Goal: Information Seeking & Learning: Learn about a topic

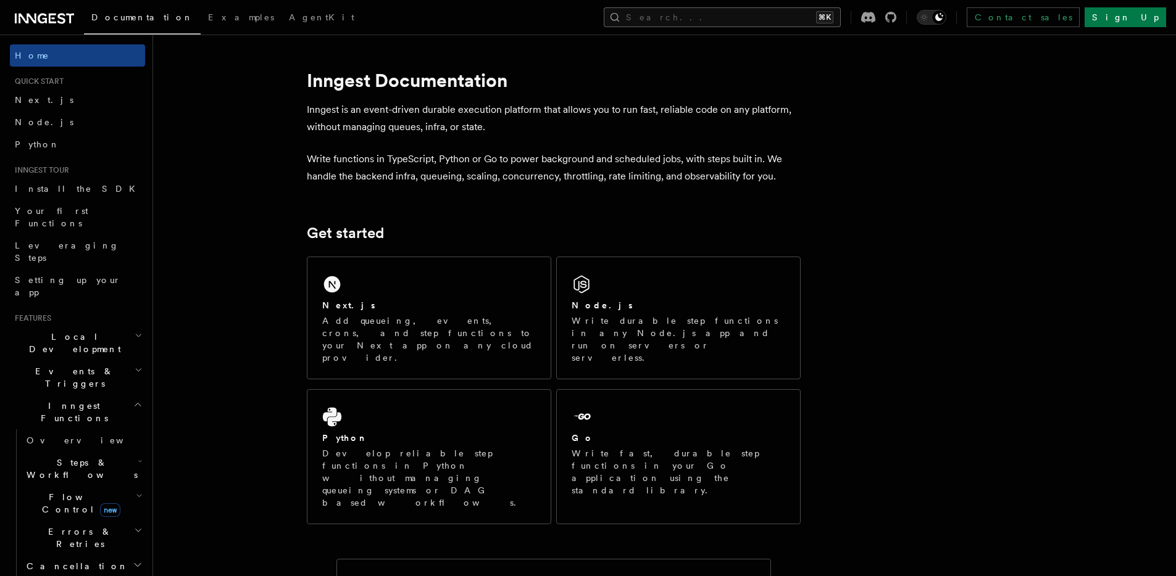
click at [779, 19] on button "Search... ⌘K" at bounding box center [722, 17] width 237 height 20
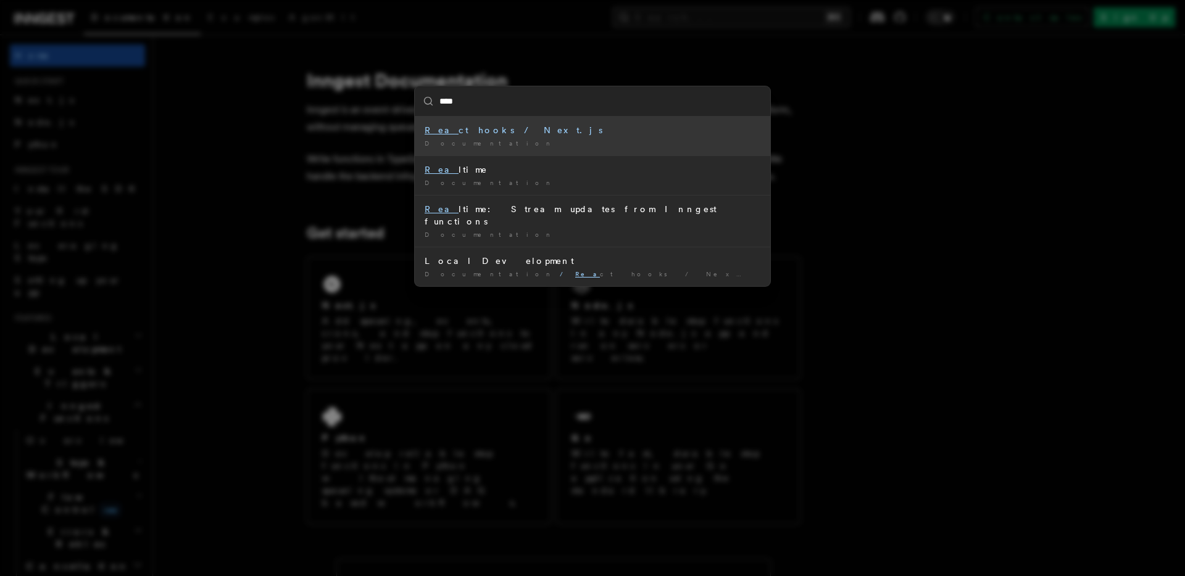
type input "*****"
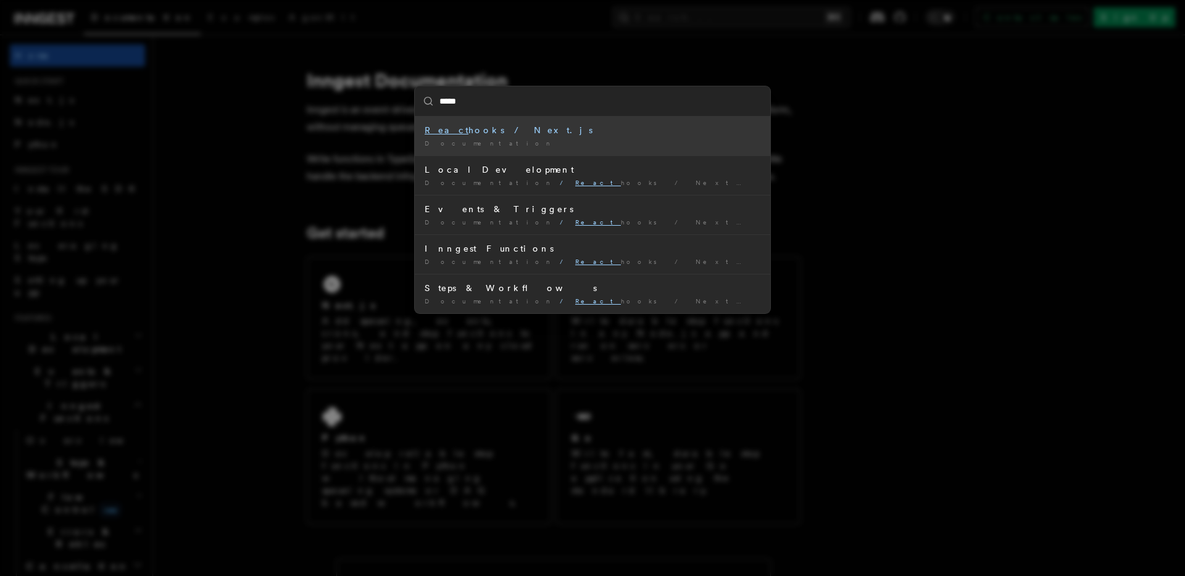
click at [533, 130] on div "React hooks / Next.js" at bounding box center [593, 130] width 336 height 12
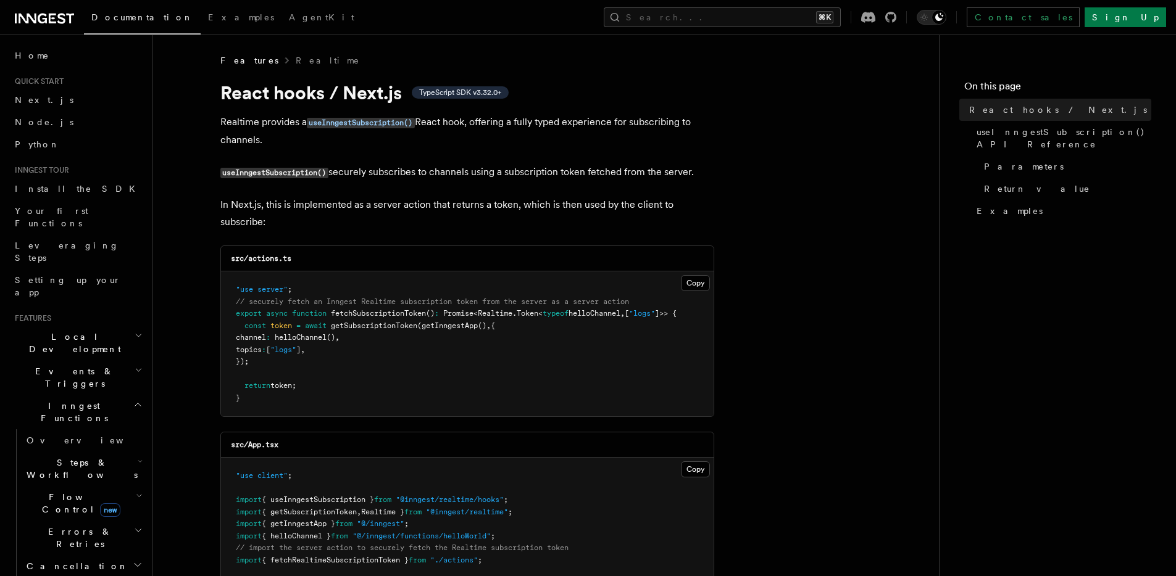
drag, startPoint x: 386, startPoint y: 207, endPoint x: 252, endPoint y: 137, distance: 150.7
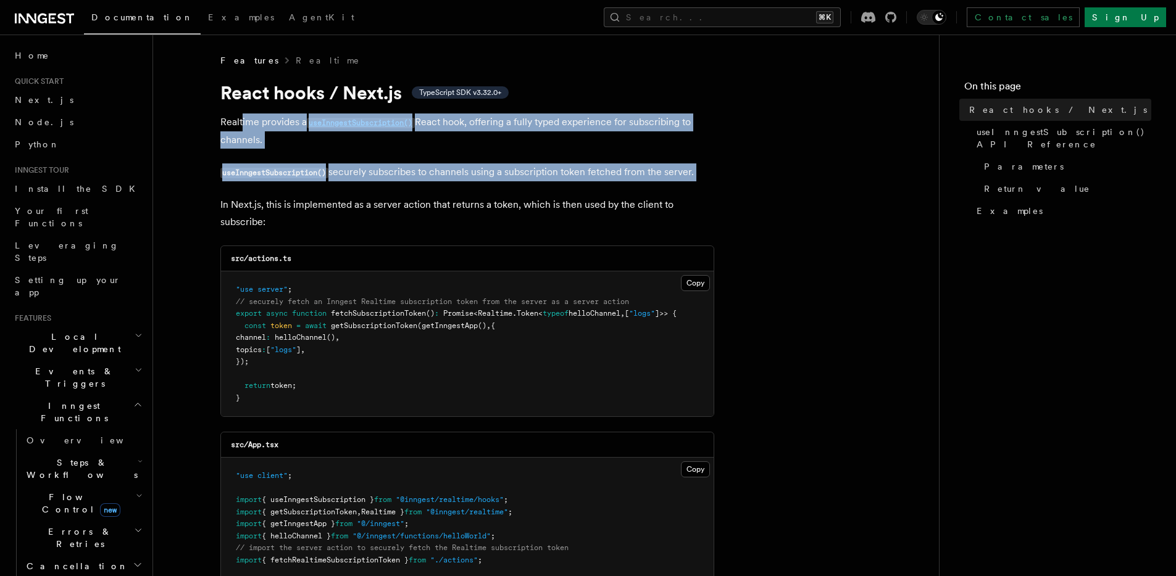
drag, startPoint x: 240, startPoint y: 122, endPoint x: 357, endPoint y: 212, distance: 147.4
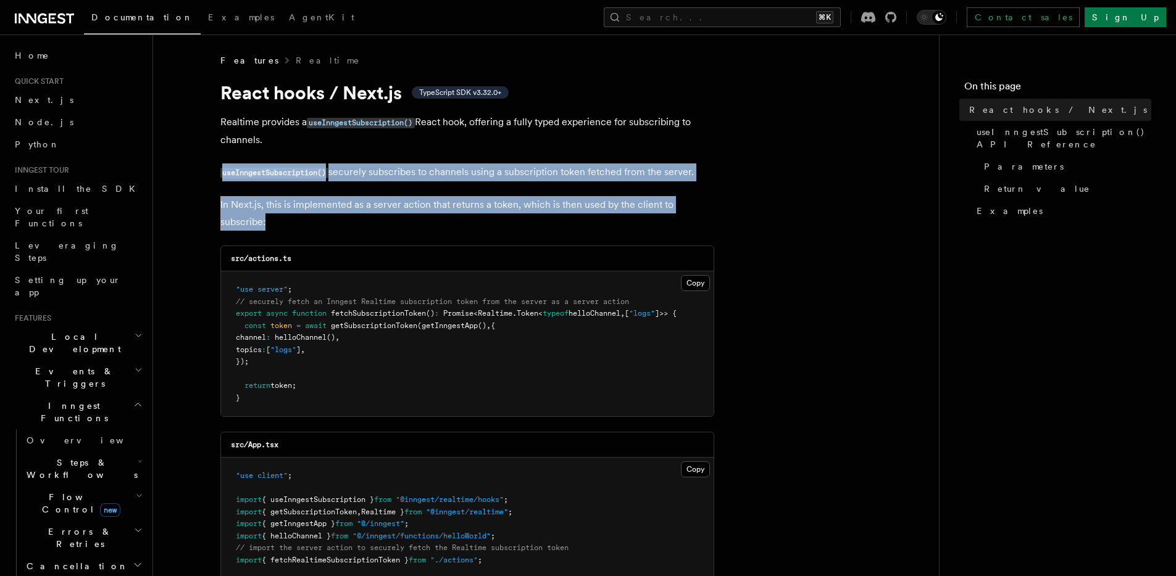
drag, startPoint x: 399, startPoint y: 218, endPoint x: 267, endPoint y: 128, distance: 159.7
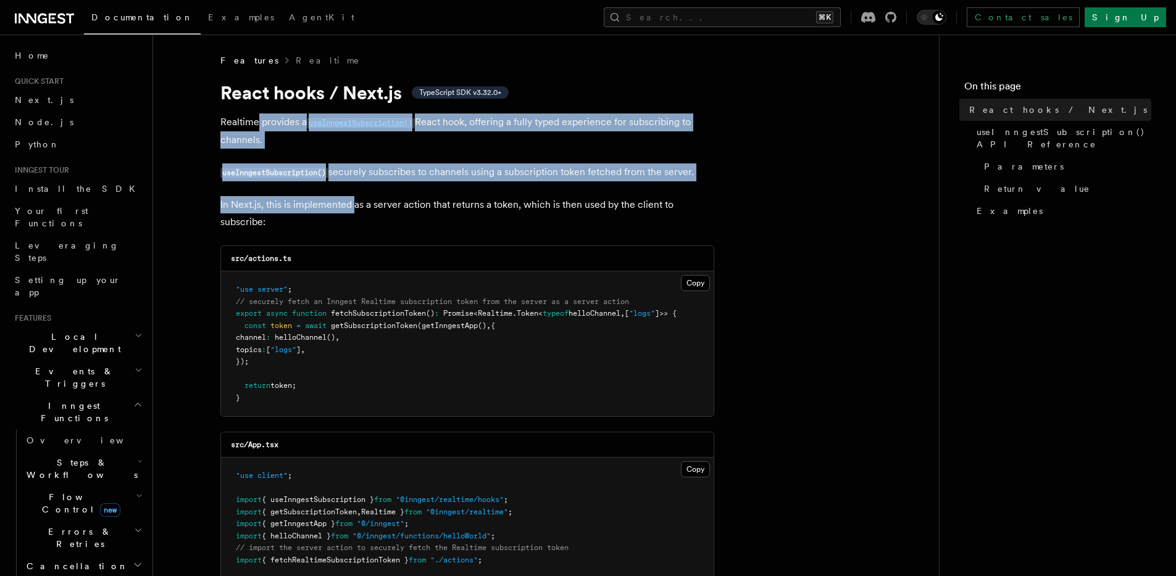
drag, startPoint x: 320, startPoint y: 188, endPoint x: 374, endPoint y: 214, distance: 59.6
drag, startPoint x: 383, startPoint y: 201, endPoint x: 239, endPoint y: 128, distance: 161.5
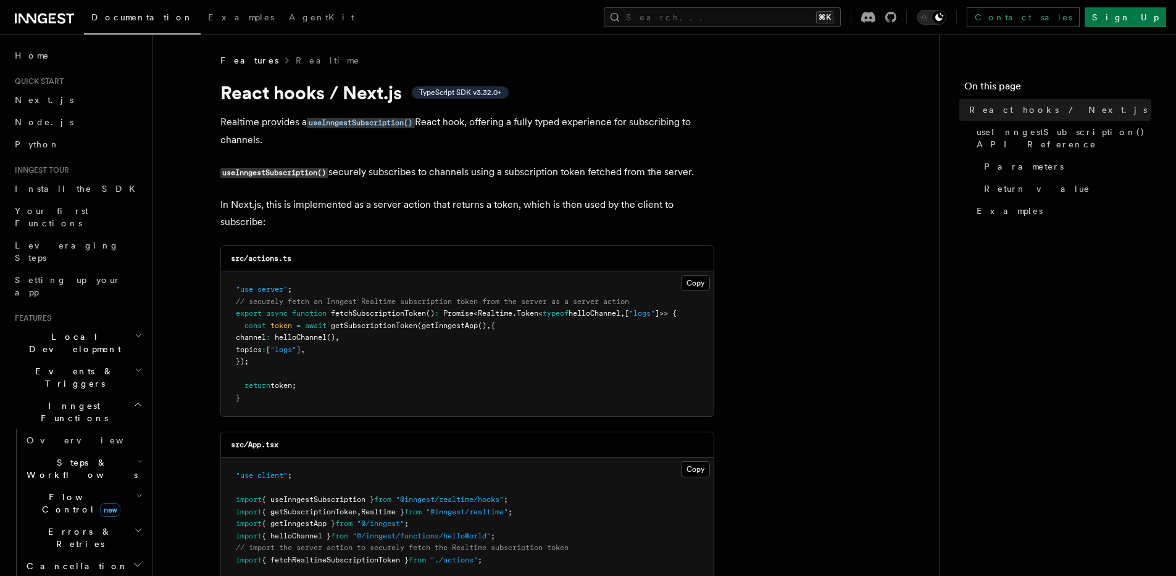
drag, startPoint x: 470, startPoint y: 142, endPoint x: 488, endPoint y: 170, distance: 33.0
click at [470, 143] on p "Realtime provides a useInngestSubscription() React hook, offering a fully typed…" at bounding box center [467, 131] width 494 height 35
drag, startPoint x: 524, startPoint y: 235, endPoint x: 522, endPoint y: 162, distance: 72.9
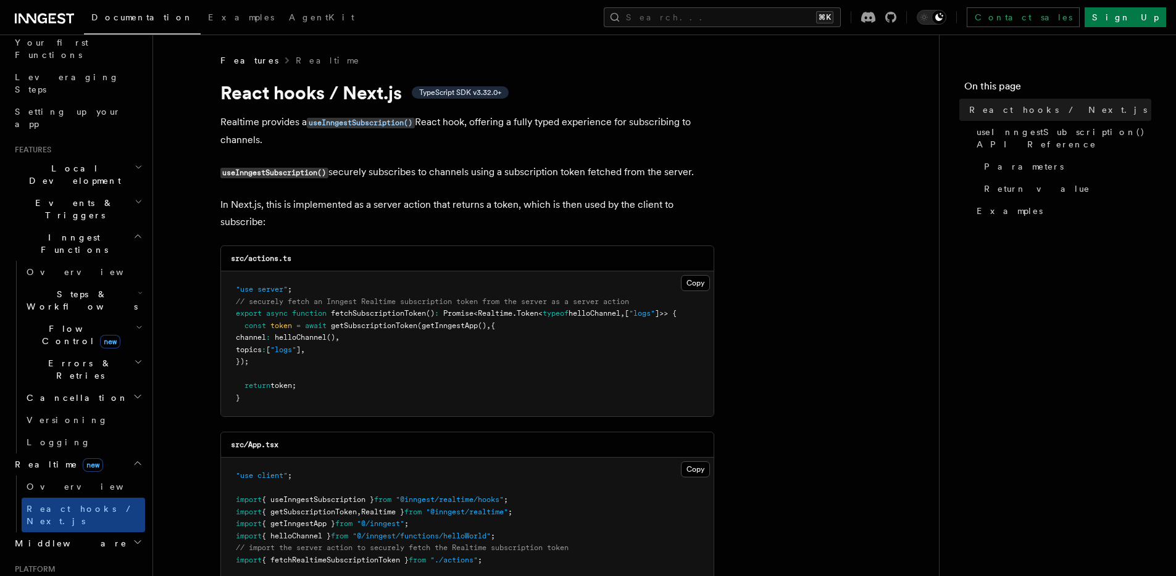
scroll to position [222, 0]
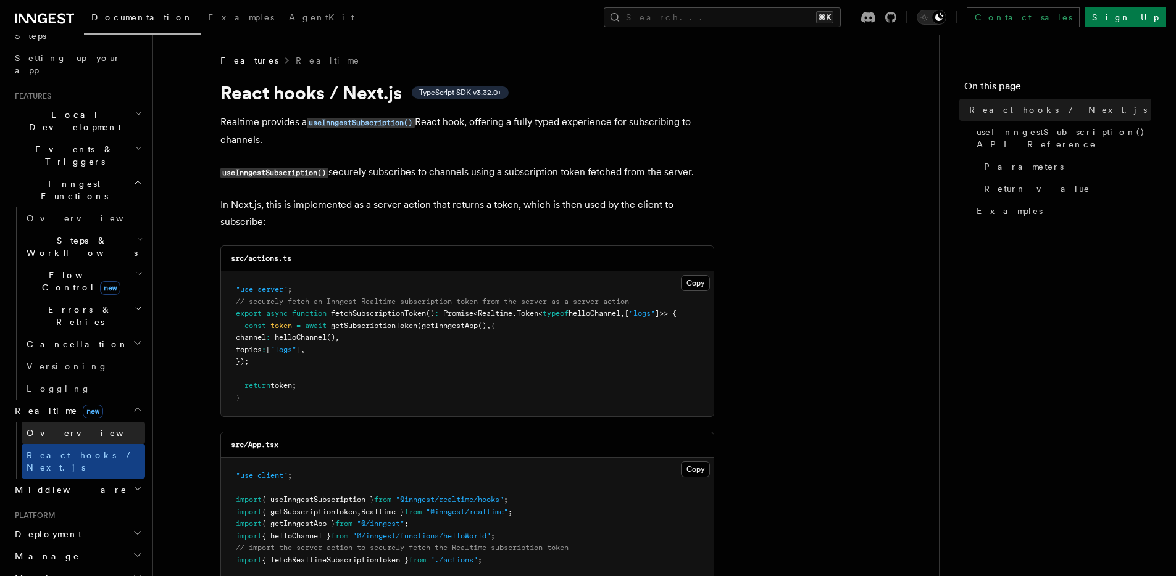
click at [48, 428] on span "Overview" at bounding box center [90, 433] width 127 height 10
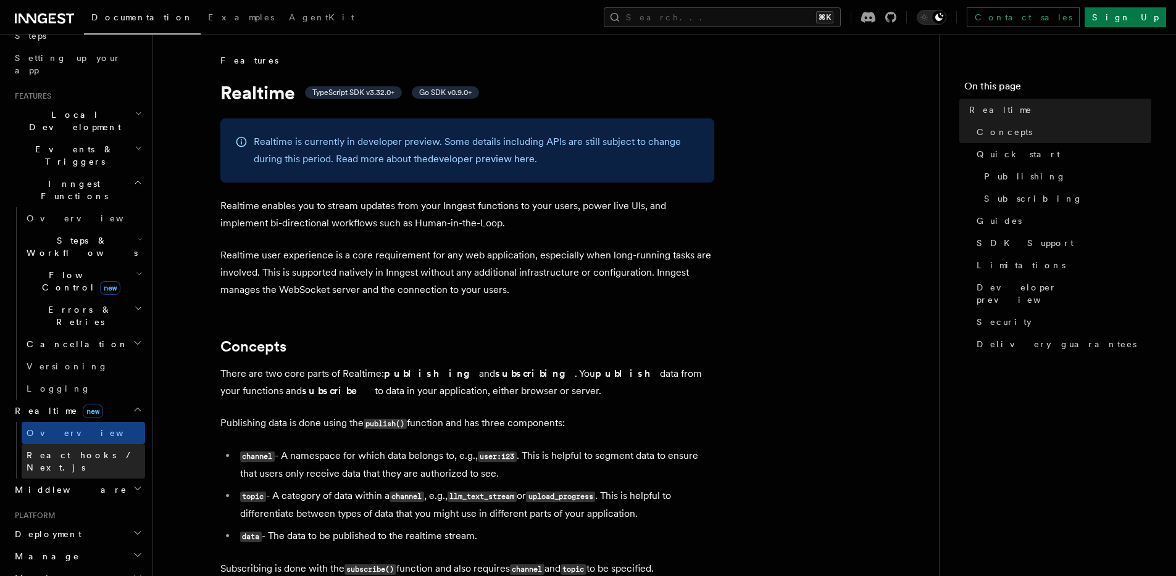
click at [88, 451] on span "React hooks / Next.js" at bounding box center [81, 462] width 109 height 22
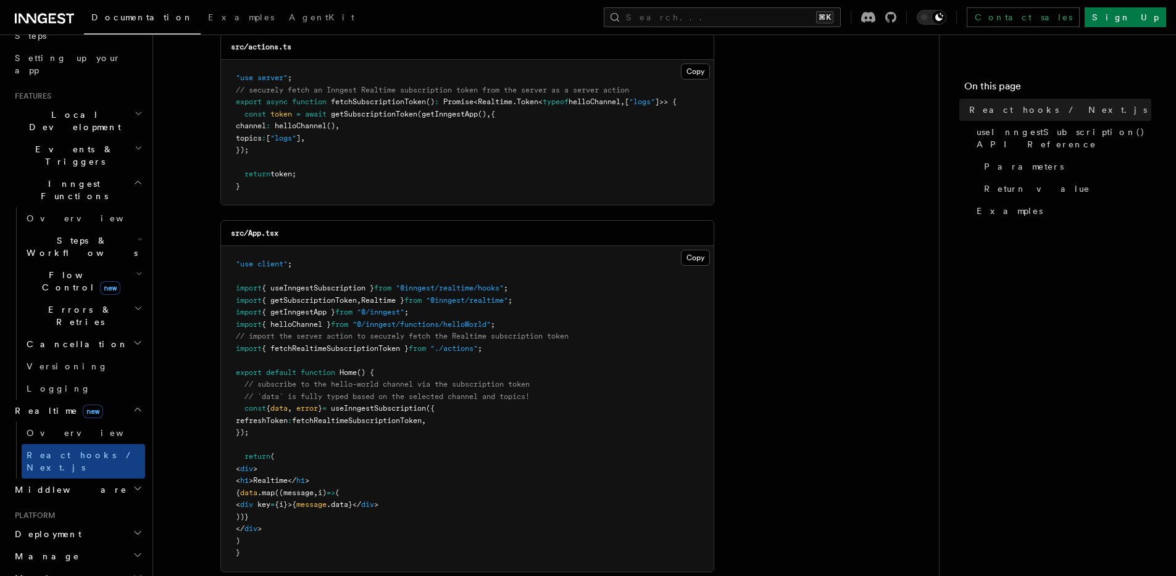
scroll to position [222, 0]
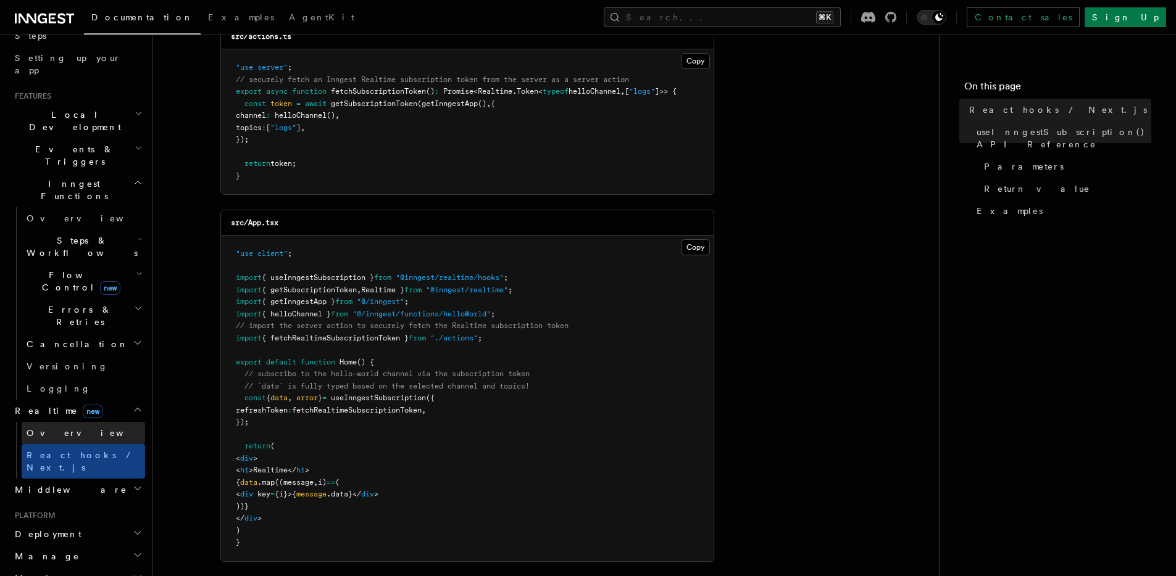
click at [82, 422] on link "Overview" at bounding box center [83, 433] width 123 height 22
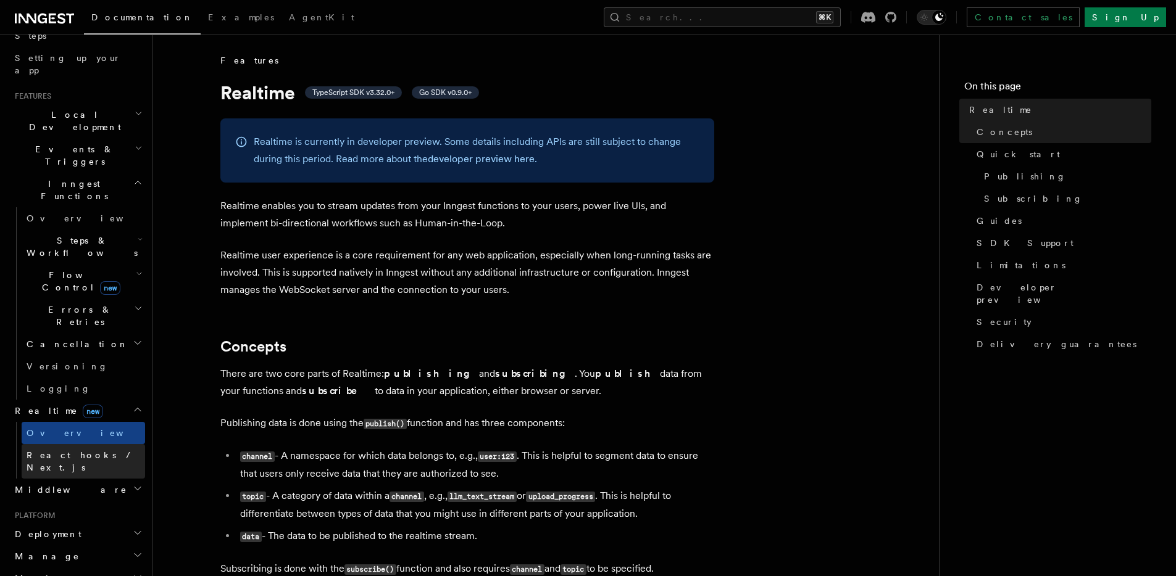
click at [82, 451] on span "React hooks / Next.js" at bounding box center [81, 462] width 109 height 22
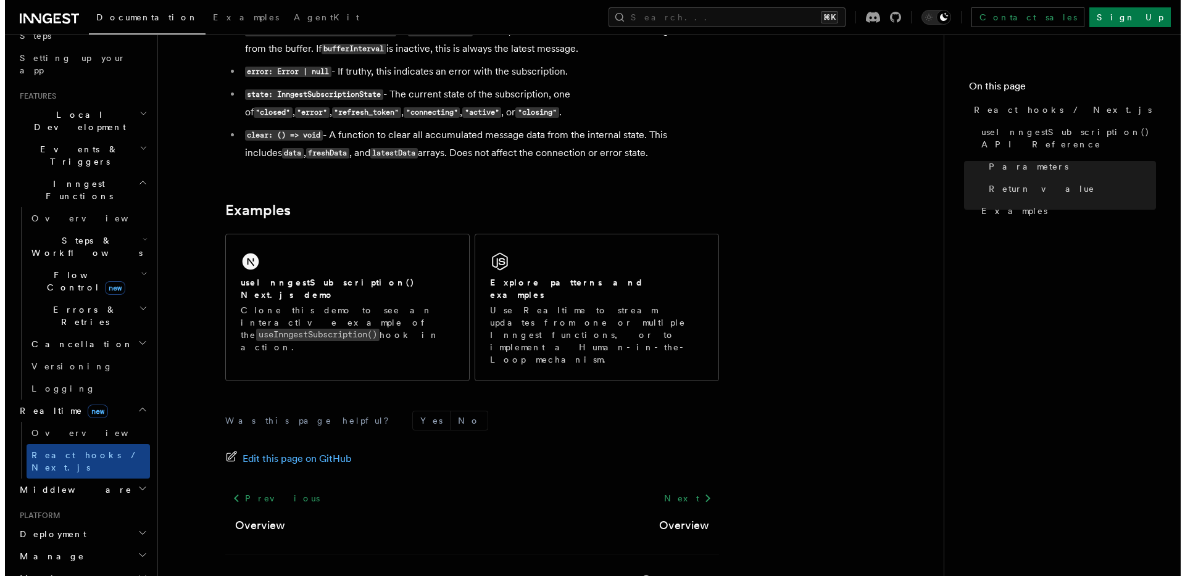
scroll to position [1168, 0]
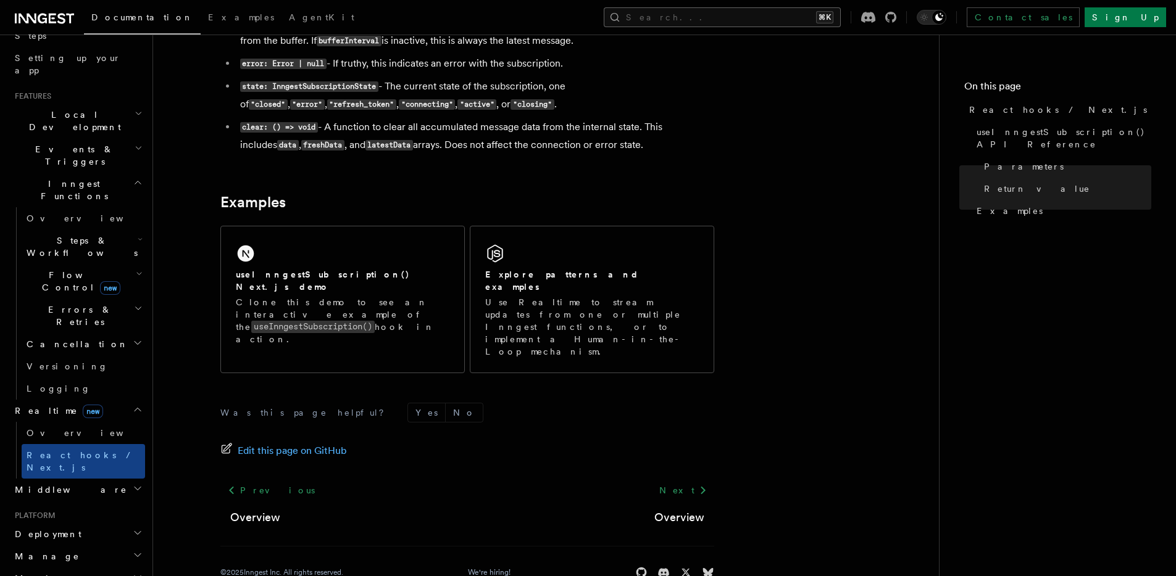
click at [770, 15] on button "Search... ⌘K" at bounding box center [722, 17] width 237 height 20
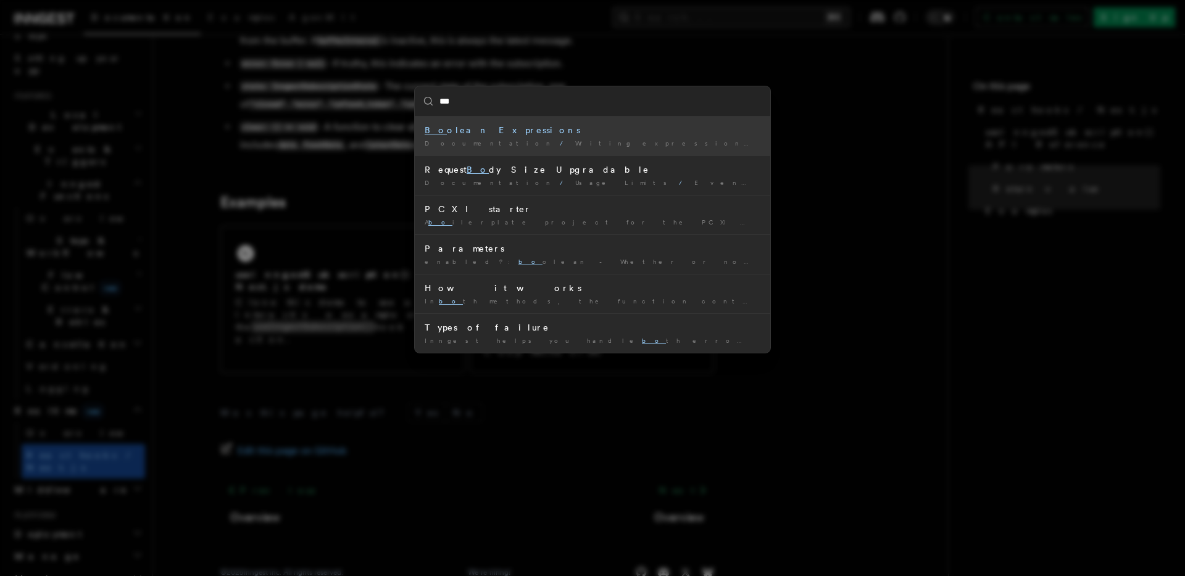
type input "****"
click at [587, 118] on li "Request Body Size Upgradable Documentation / Usage Limits / Events /" at bounding box center [593, 136] width 356 height 39
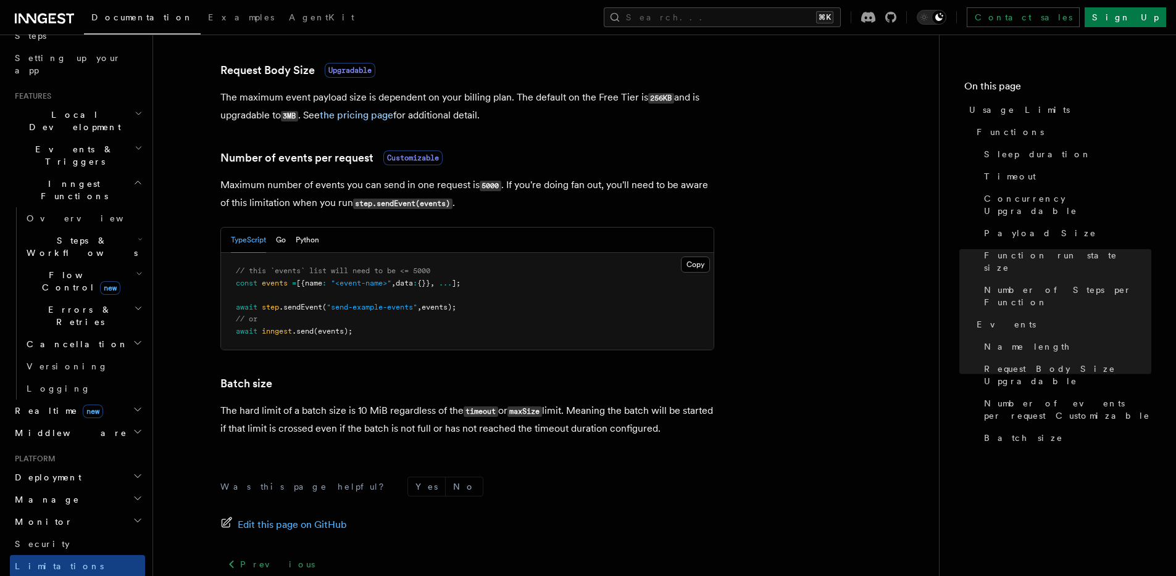
scroll to position [1070, 0]
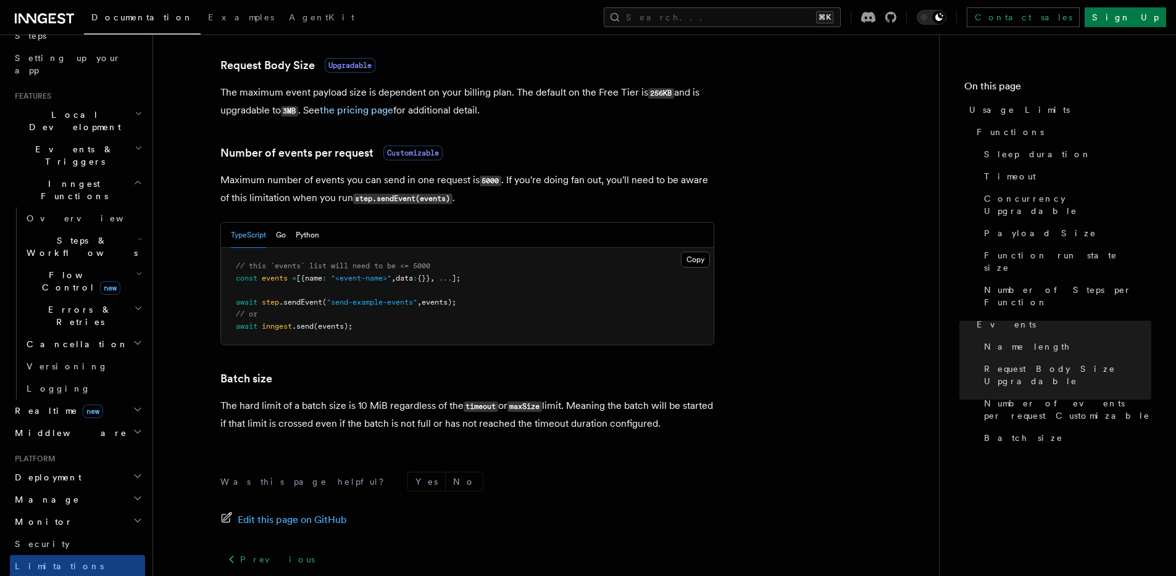
scroll to position [1168, 0]
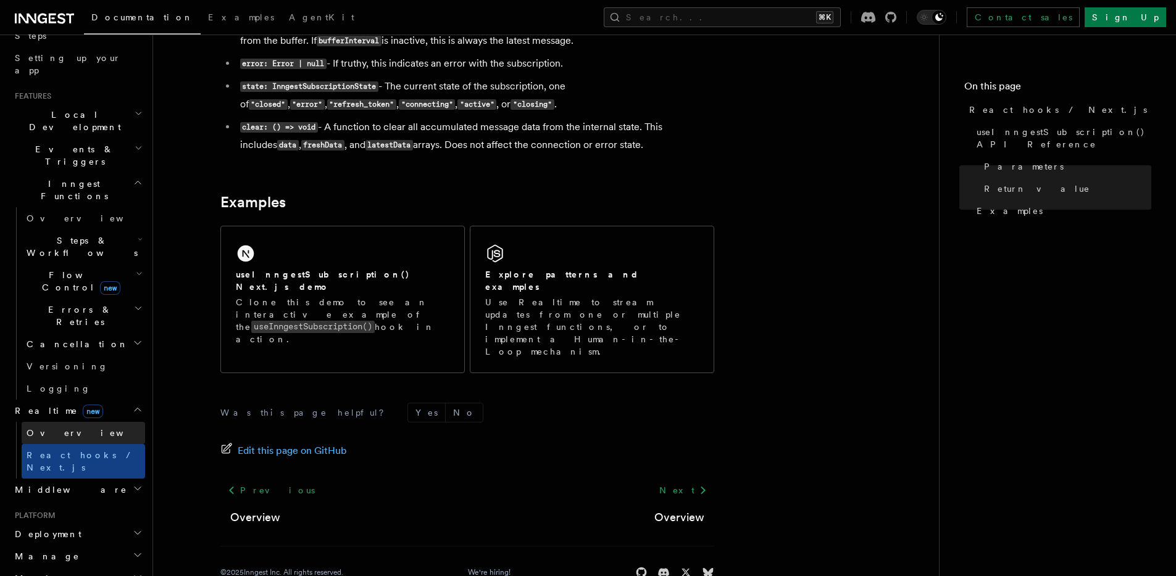
click at [57, 428] on span "Overview" at bounding box center [90, 433] width 127 height 10
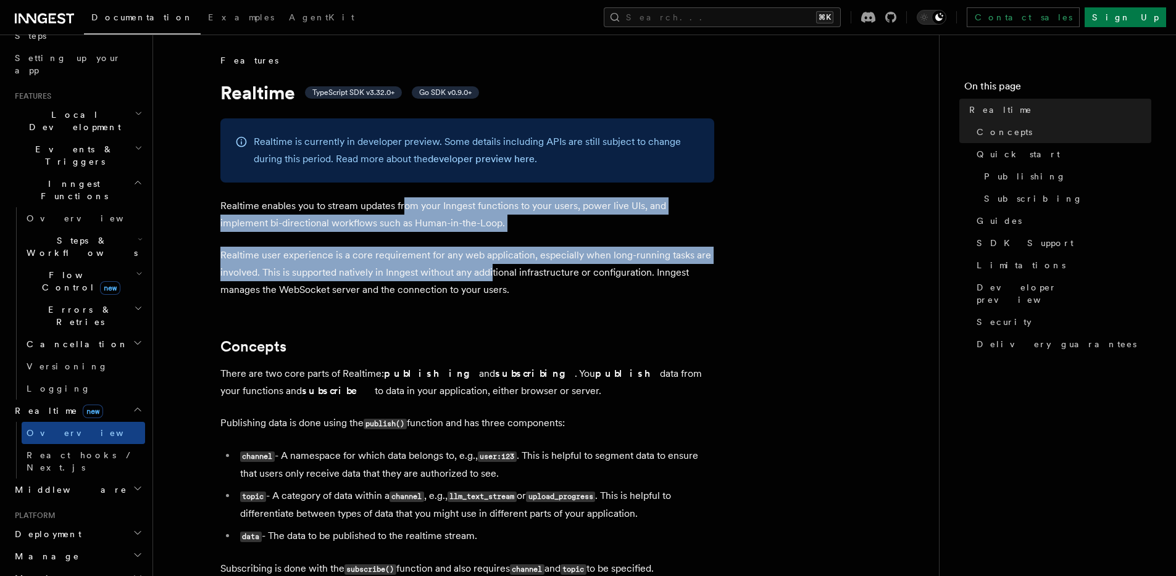
drag, startPoint x: 410, startPoint y: 205, endPoint x: 543, endPoint y: 315, distance: 172.7
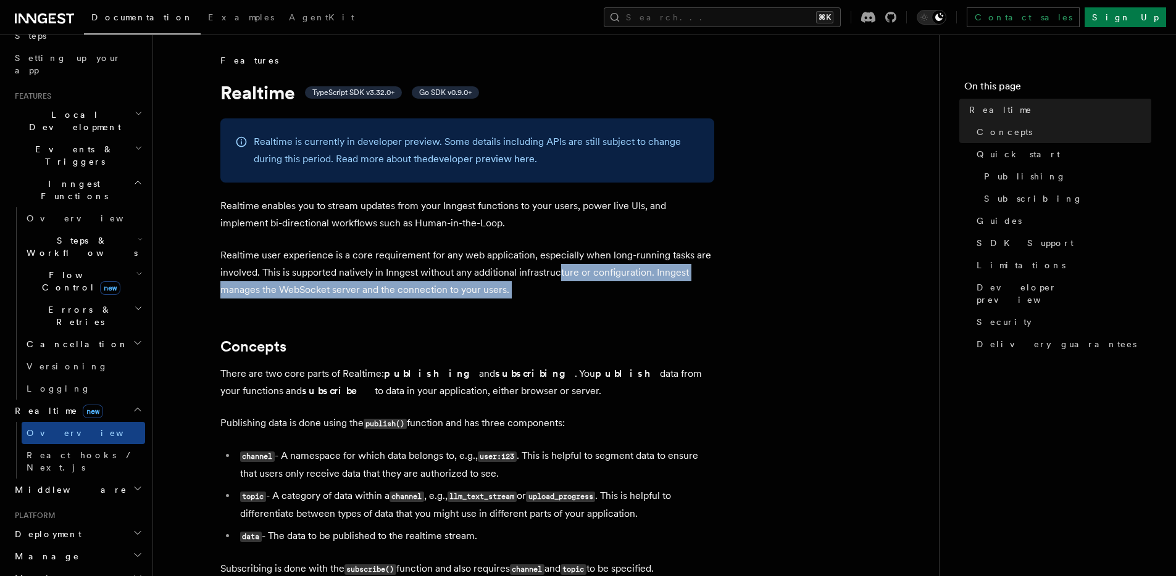
drag, startPoint x: 547, startPoint y: 247, endPoint x: 530, endPoint y: 209, distance: 41.4
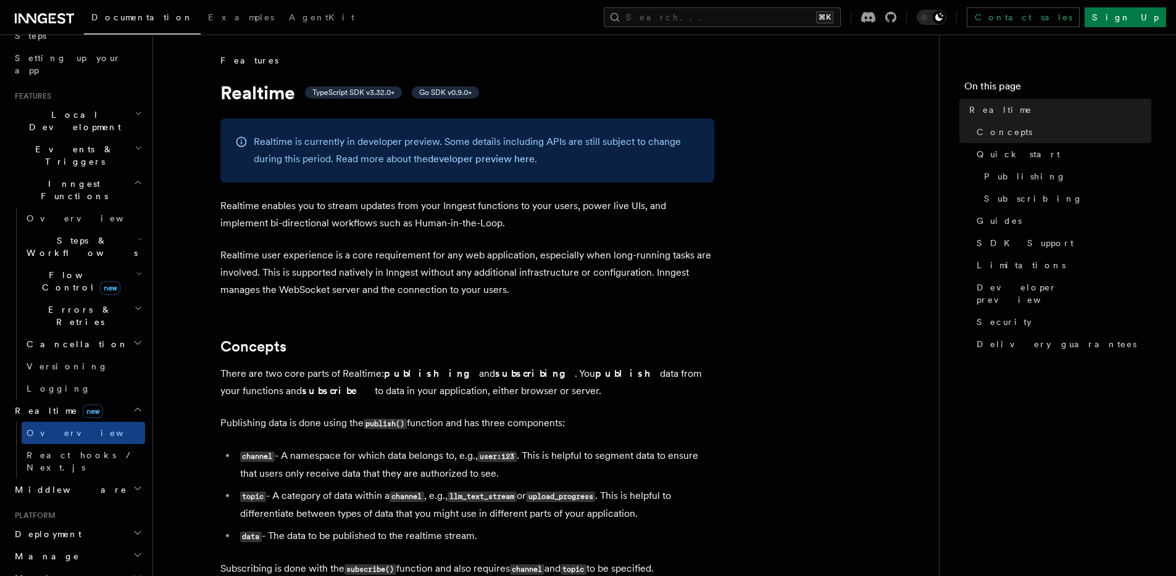
drag, startPoint x: 560, startPoint y: 228, endPoint x: 508, endPoint y: 210, distance: 54.7
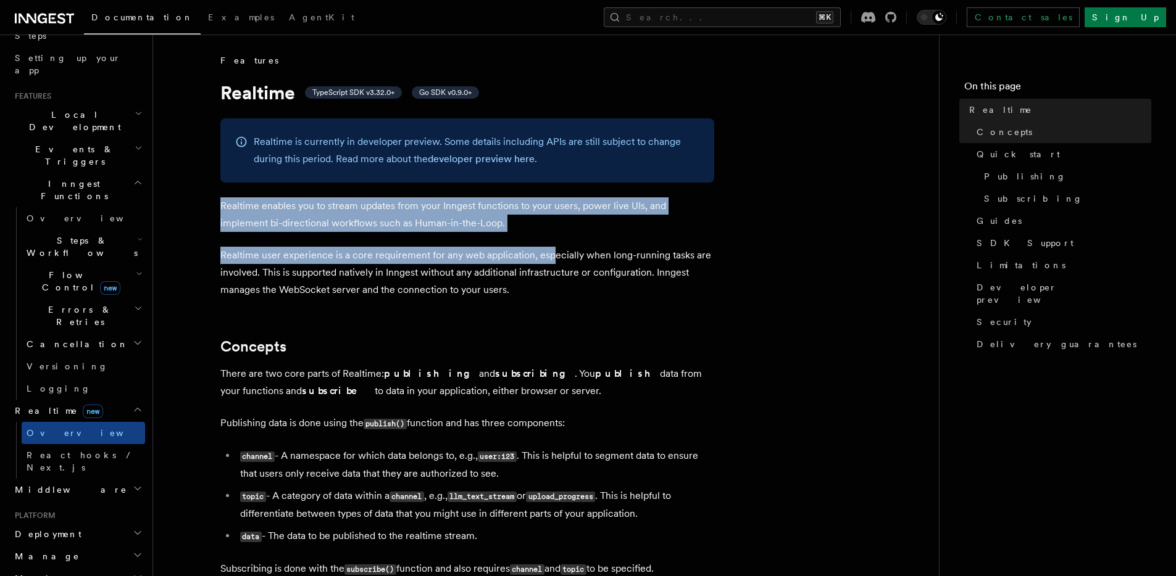
drag, startPoint x: 499, startPoint y: 185, endPoint x: 582, endPoint y: 295, distance: 138.0
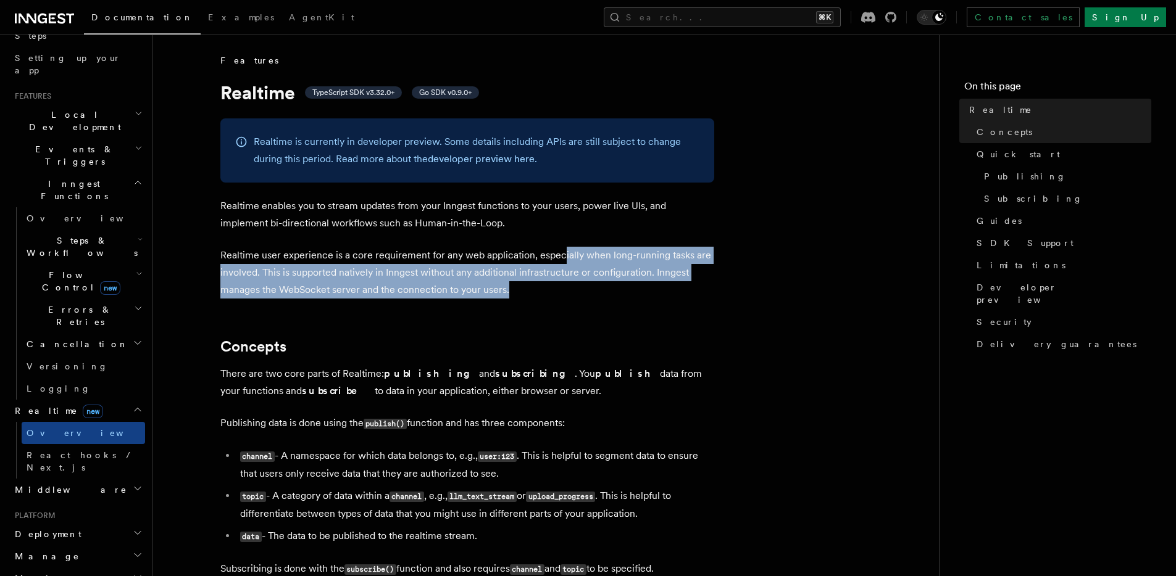
drag, startPoint x: 593, startPoint y: 280, endPoint x: 514, endPoint y: 223, distance: 96.9
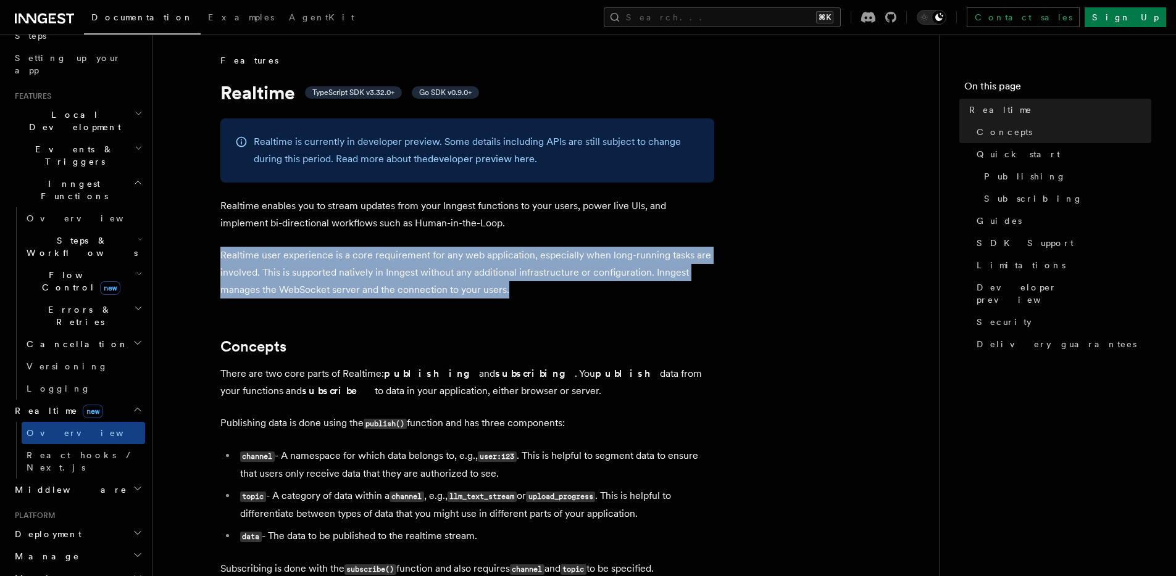
click at [514, 223] on p "Realtime enables you to stream updates from your Inngest functions to your user…" at bounding box center [467, 215] width 494 height 35
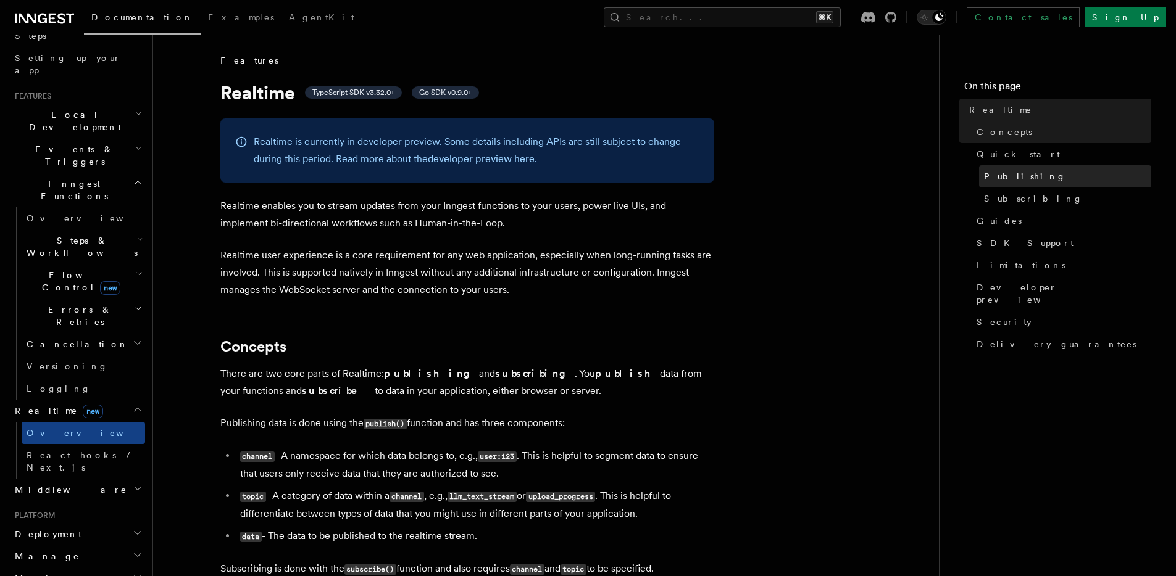
click at [1018, 178] on span "Publishing" at bounding box center [1025, 176] width 82 height 12
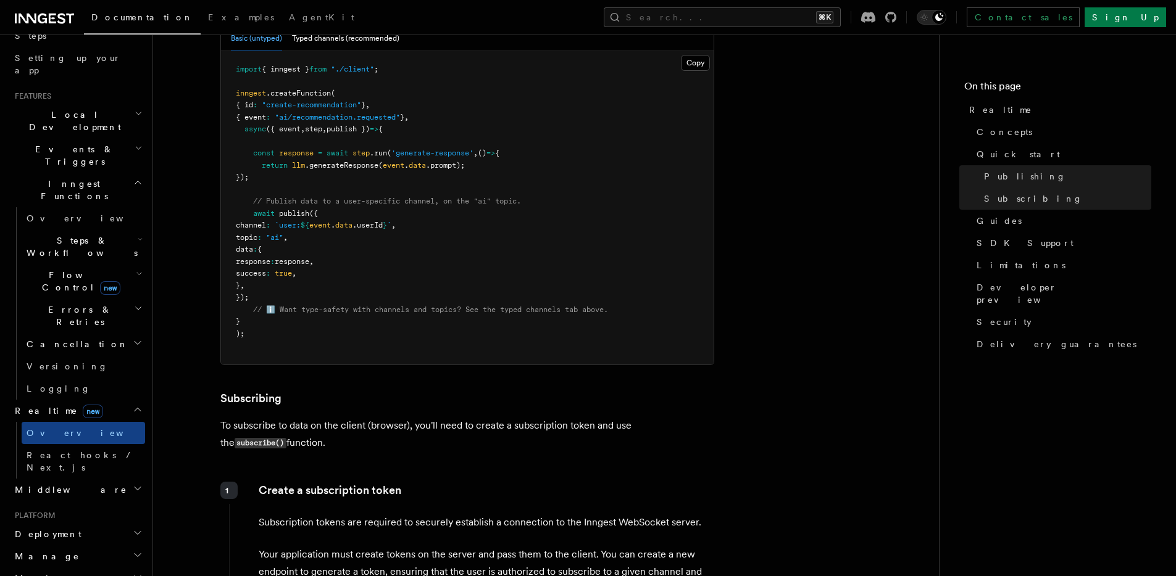
scroll to position [1140, 0]
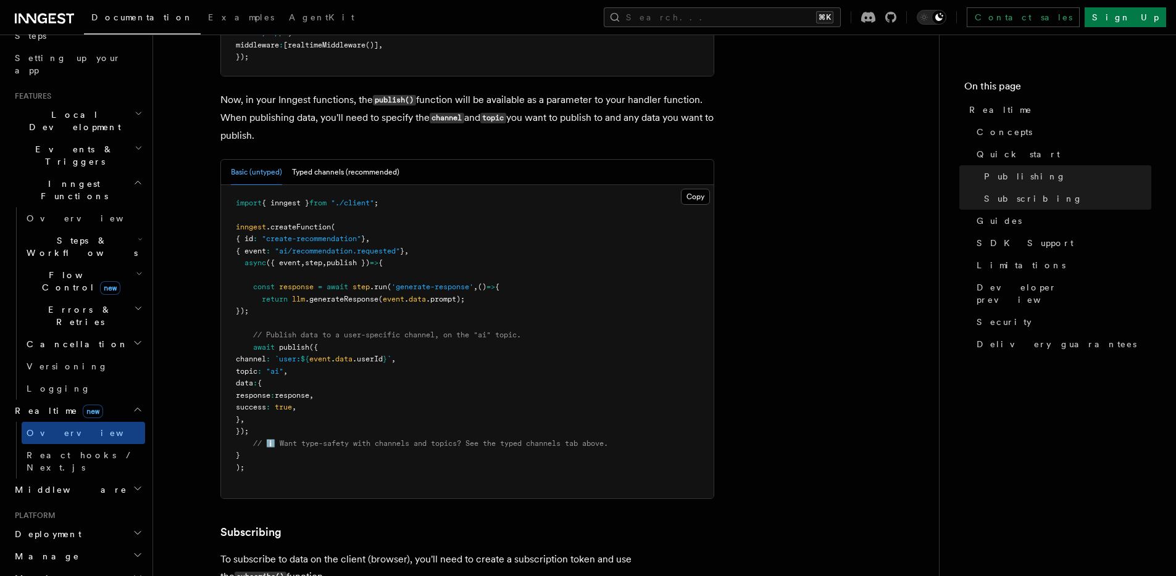
click at [543, 305] on pre "import { inngest } from "./client" ; inngest .createFunction ( { id : "create-r…" at bounding box center [467, 342] width 493 height 314
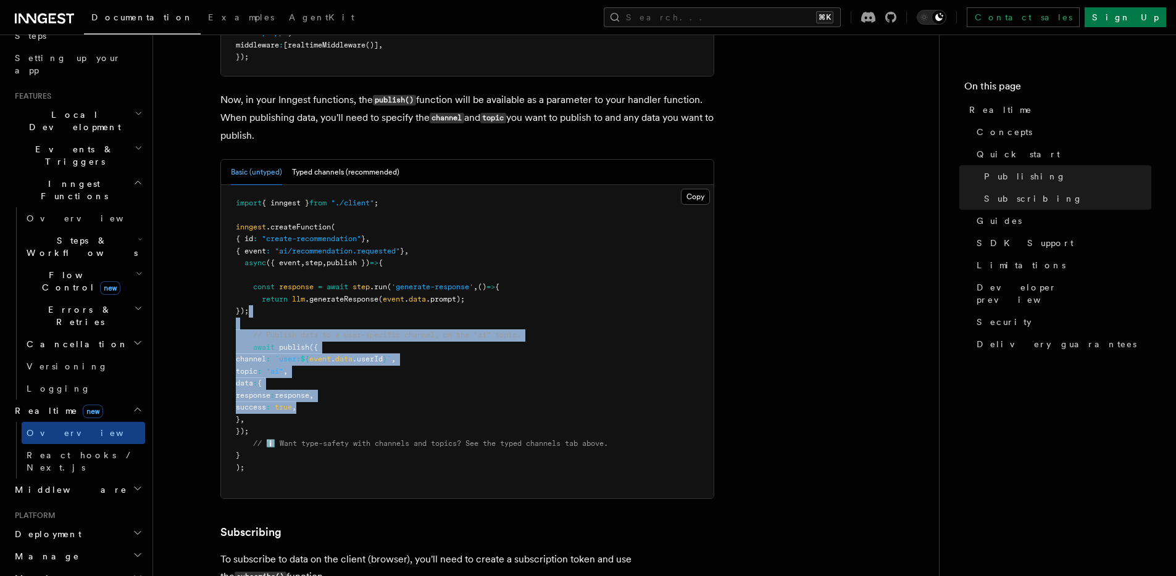
drag, startPoint x: 472, startPoint y: 319, endPoint x: 468, endPoint y: 417, distance: 98.2
click at [469, 410] on pre "import { inngest } from "./client" ; inngest .createFunction ( { id : "create-r…" at bounding box center [467, 342] width 493 height 314
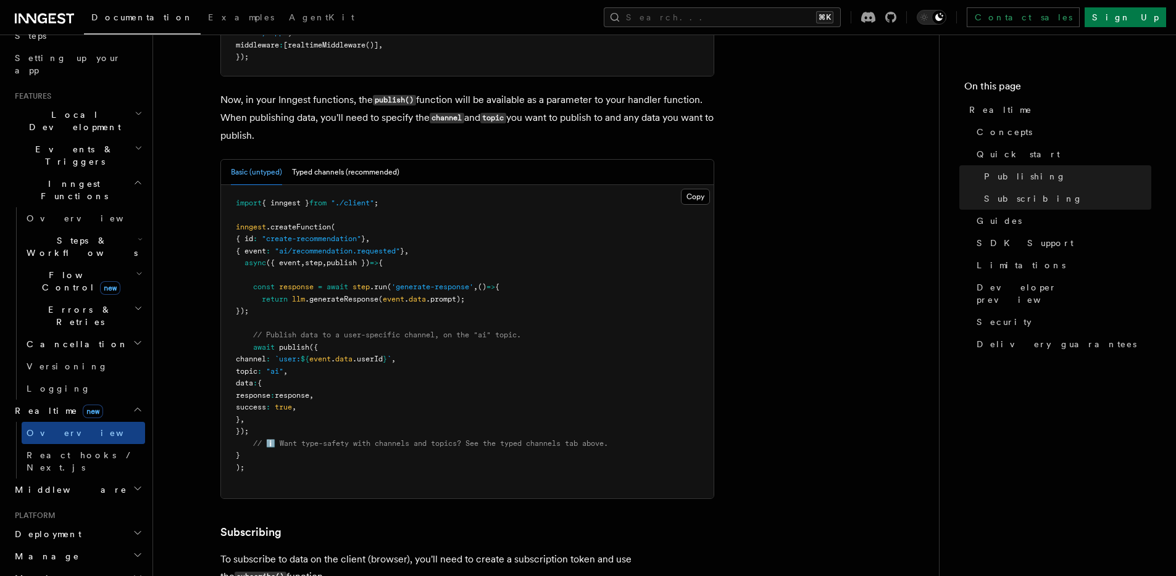
drag, startPoint x: 437, startPoint y: 330, endPoint x: 428, endPoint y: 302, distance: 28.5
click at [435, 323] on pre "import { inngest } from "./client" ; inngest .createFunction ( { id : "create-r…" at bounding box center [467, 342] width 493 height 314
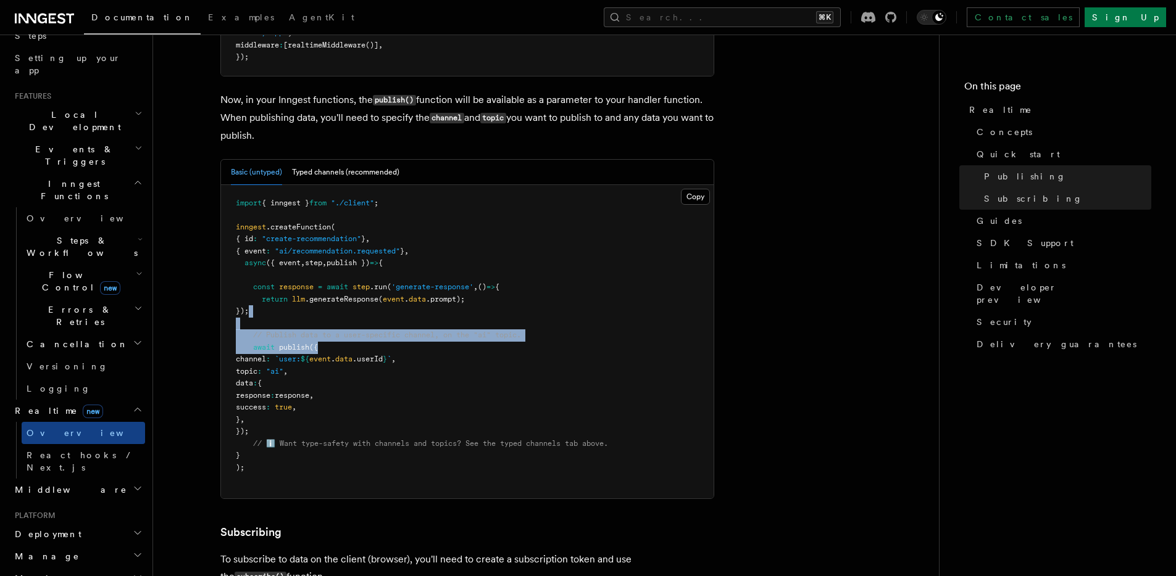
drag, startPoint x: 428, startPoint y: 302, endPoint x: 476, endPoint y: 383, distance: 94.3
click at [459, 367] on pre "import { inngest } from "./client" ; inngest .createFunction ( { id : "create-r…" at bounding box center [467, 342] width 493 height 314
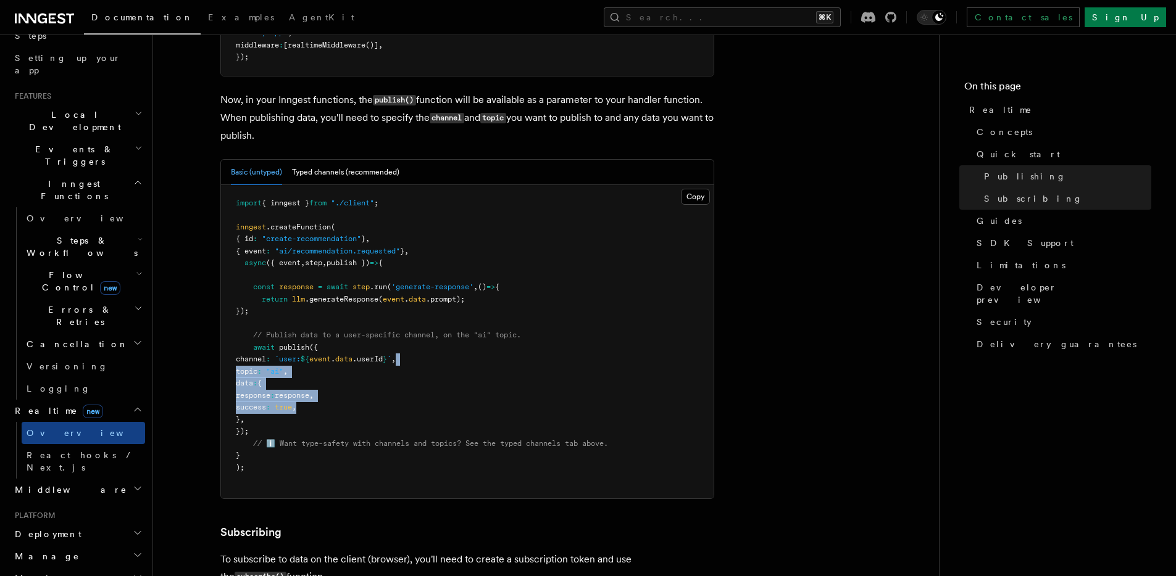
drag, startPoint x: 476, startPoint y: 383, endPoint x: 457, endPoint y: 285, distance: 99.9
click at [454, 313] on pre "import { inngest } from "./client" ; inngest .createFunction ( { id : "create-r…" at bounding box center [467, 342] width 493 height 314
click at [457, 295] on span ".prompt);" at bounding box center [445, 299] width 39 height 9
click at [334, 160] on button "Typed channels (recommended)" at bounding box center [345, 172] width 107 height 25
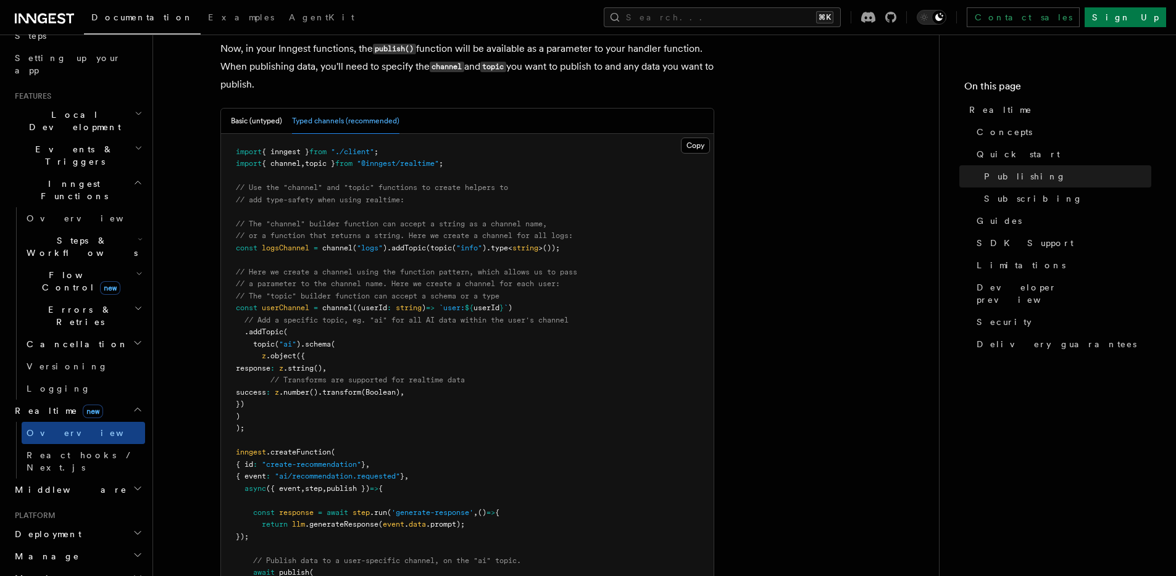
scroll to position [1214, 0]
